Goal: Information Seeking & Learning: Learn about a topic

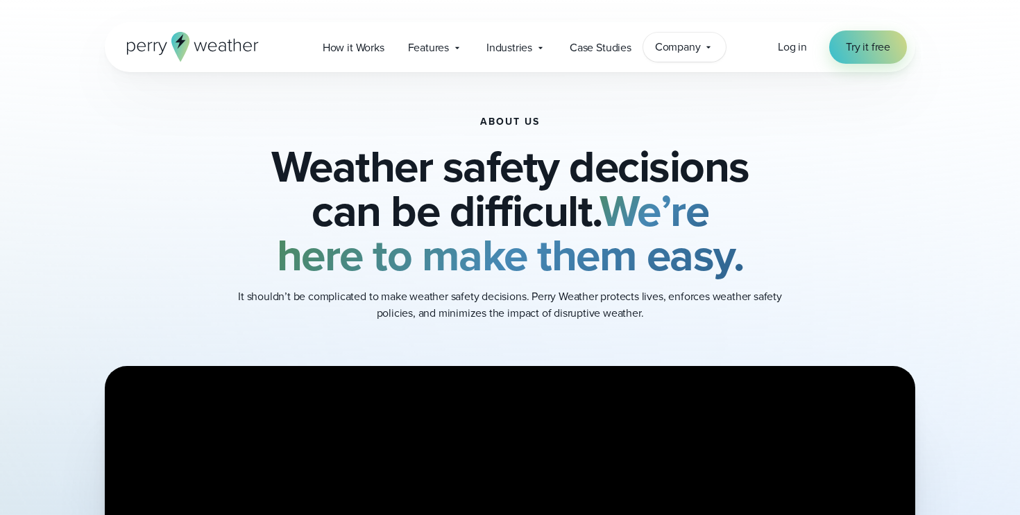
click at [697, 47] on span "Company" at bounding box center [678, 47] width 46 height 17
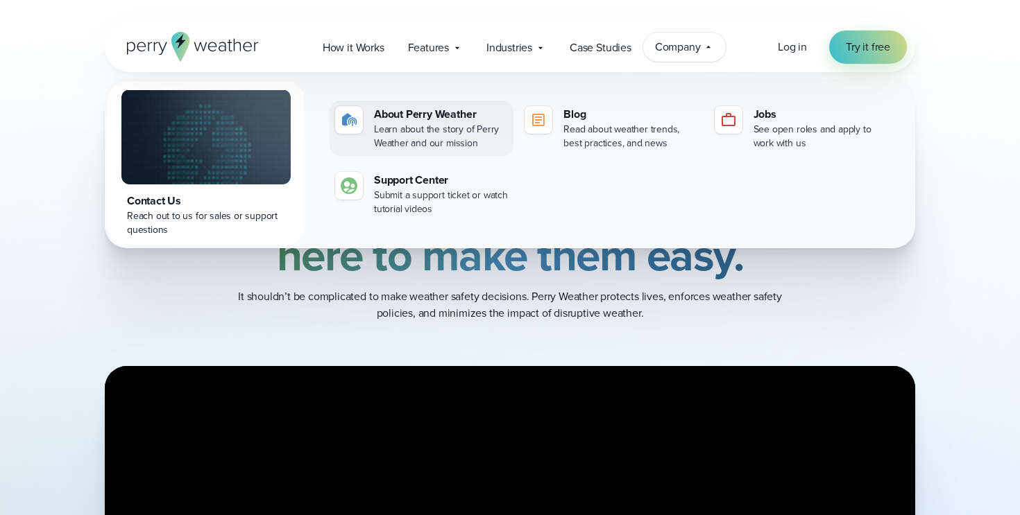
click at [414, 119] on div "About Perry Weather" at bounding box center [441, 114] width 134 height 17
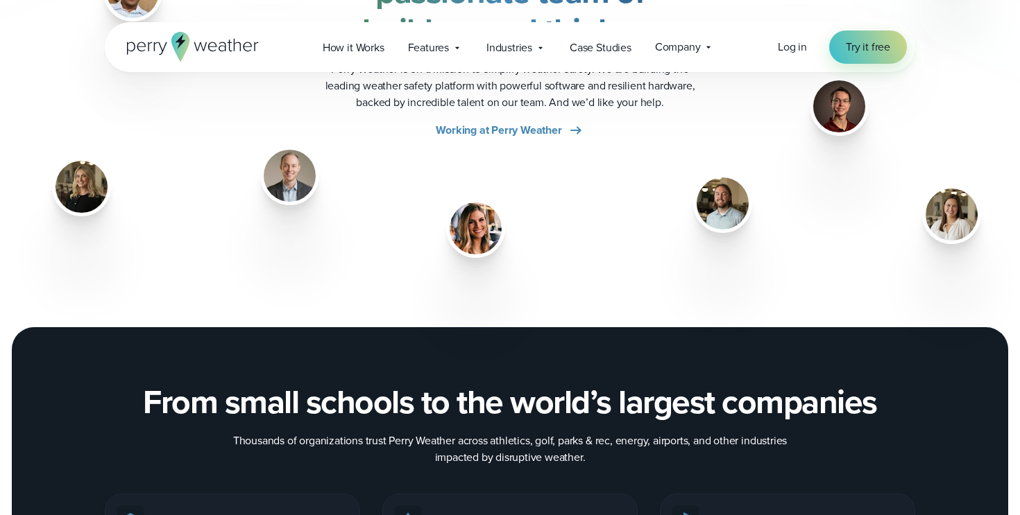
scroll to position [1937, 0]
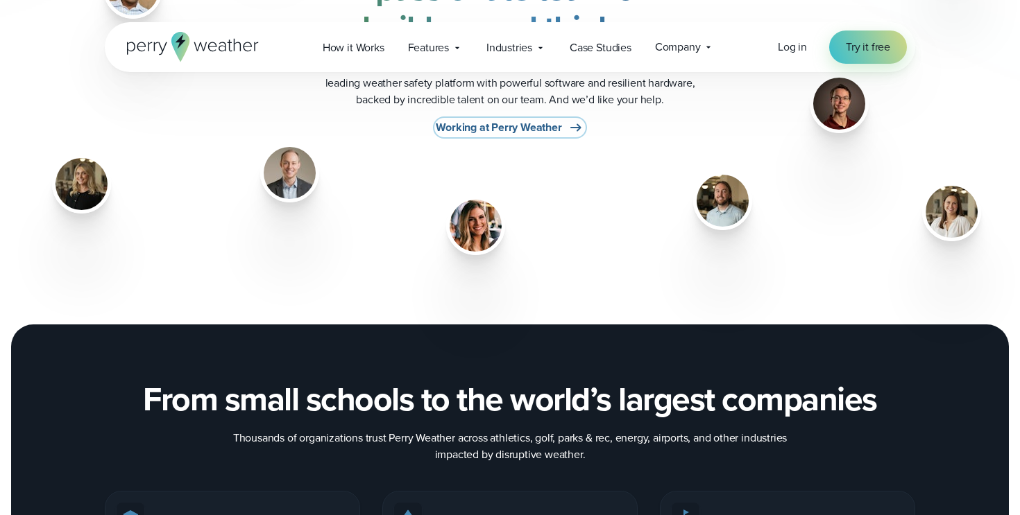
click at [495, 128] on span "Working at Perry Weather" at bounding box center [499, 127] width 126 height 17
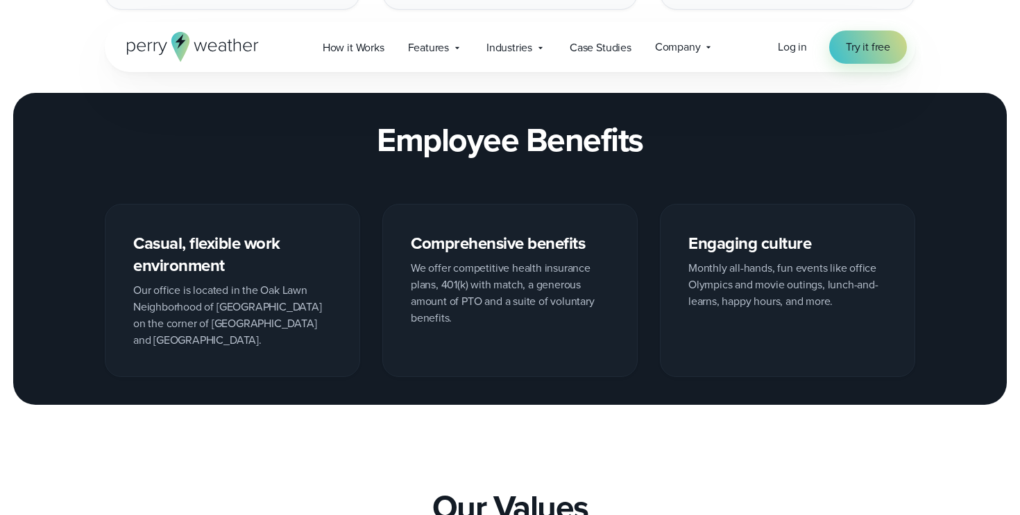
scroll to position [1339, 0]
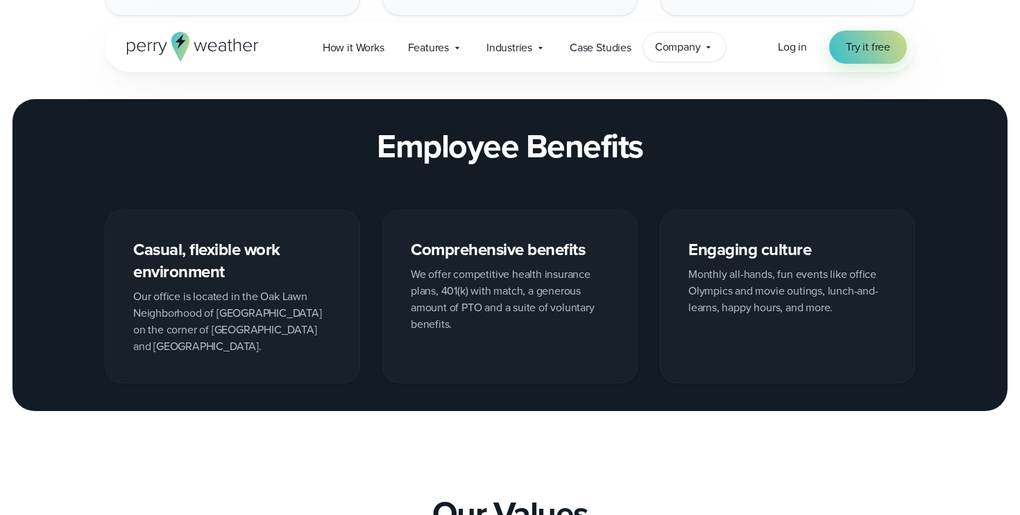
click at [708, 43] on icon at bounding box center [708, 47] width 11 height 11
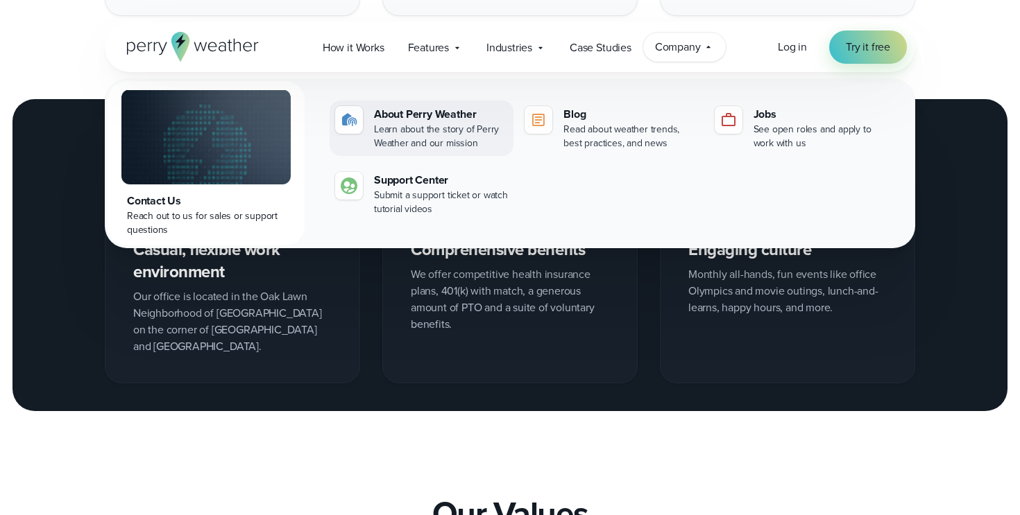
click at [409, 109] on div "About Perry Weather" at bounding box center [441, 114] width 134 height 17
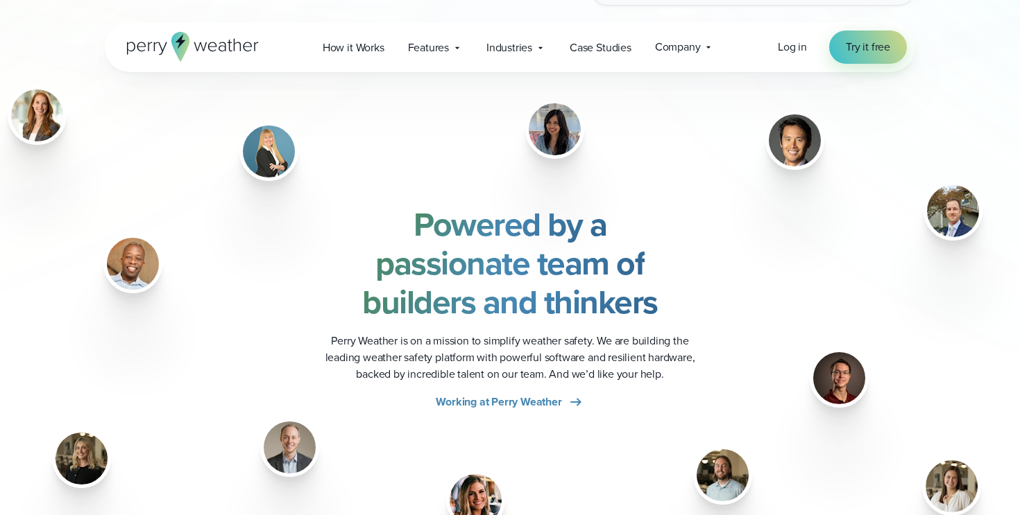
scroll to position [1668, 0]
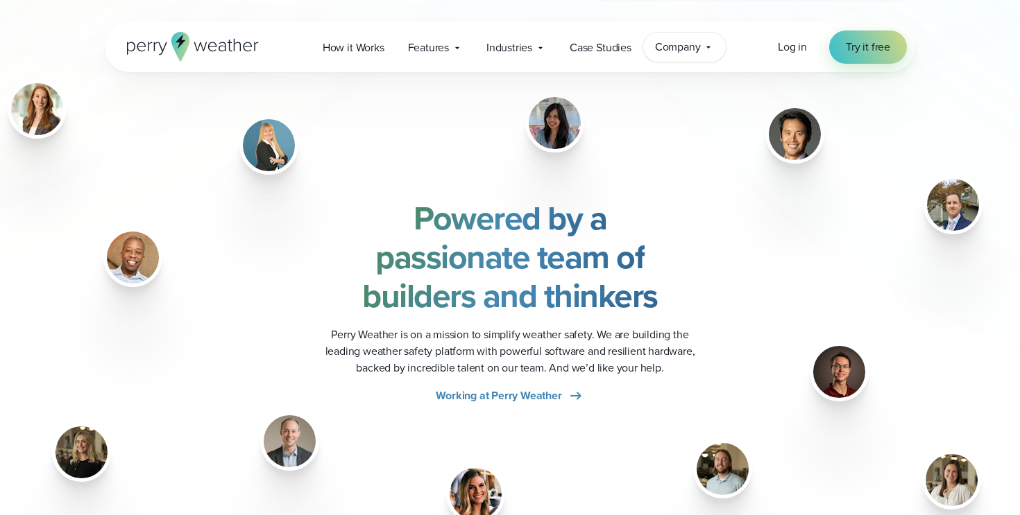
click at [701, 35] on div "Company Contact Us Reach out to us for sales or support questions" at bounding box center [684, 47] width 83 height 29
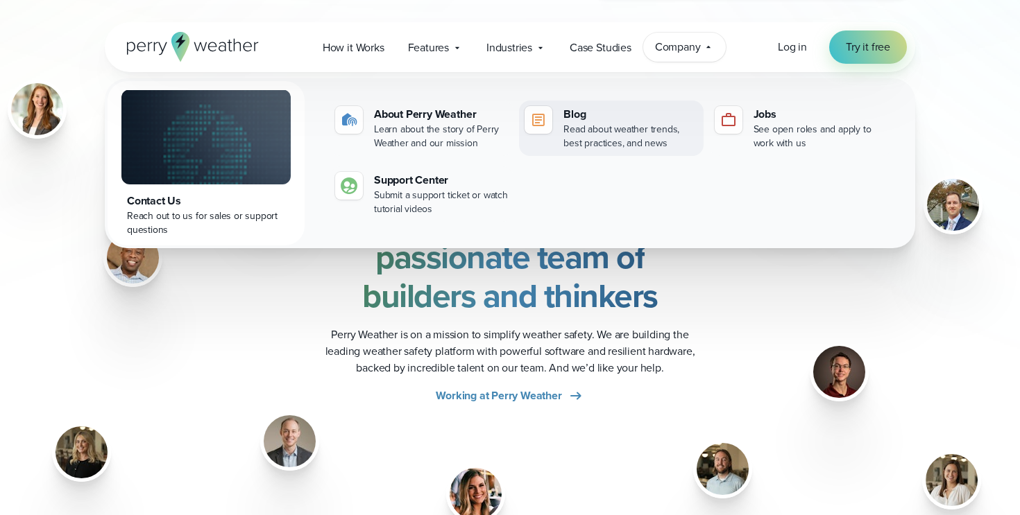
click at [605, 139] on div "Read about weather trends, best practices, and news" at bounding box center [630, 137] width 134 height 28
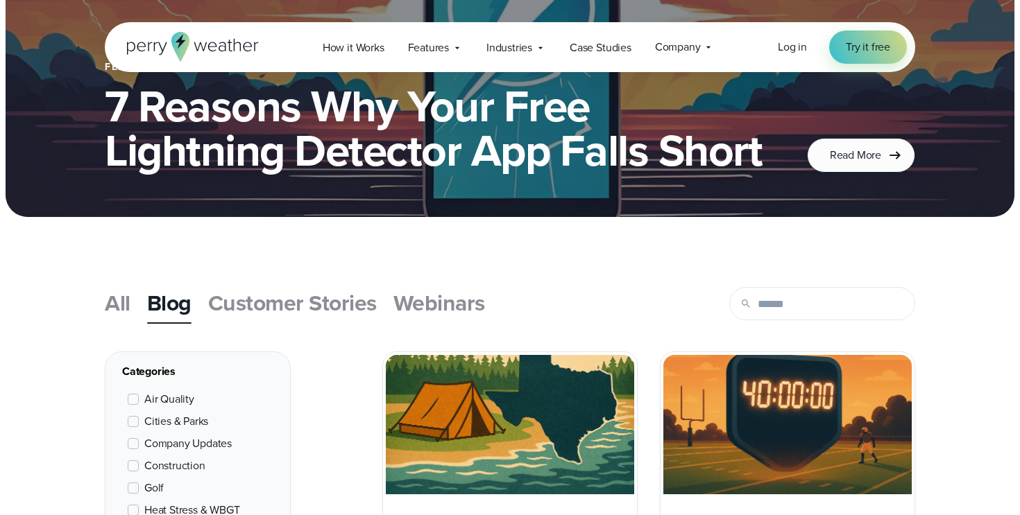
scroll to position [287, 0]
